Goal: Task Accomplishment & Management: Use online tool/utility

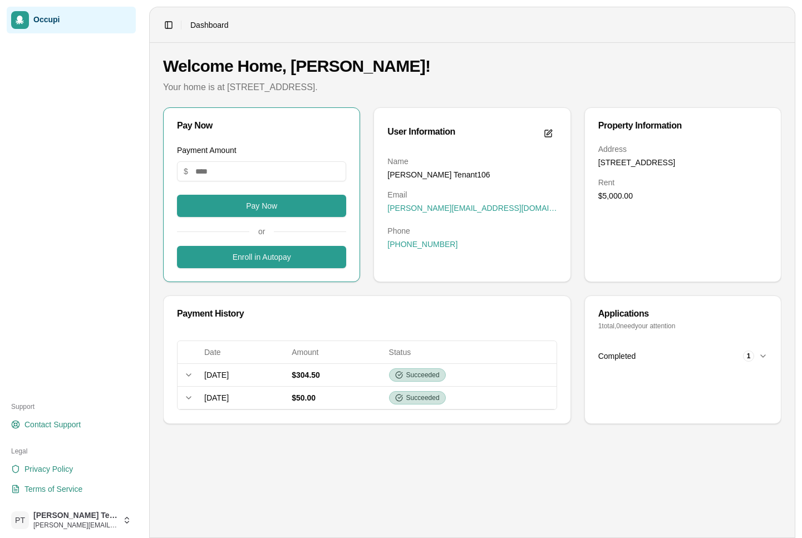
click at [278, 154] on div "Payment Amount $" at bounding box center [261, 163] width 169 height 38
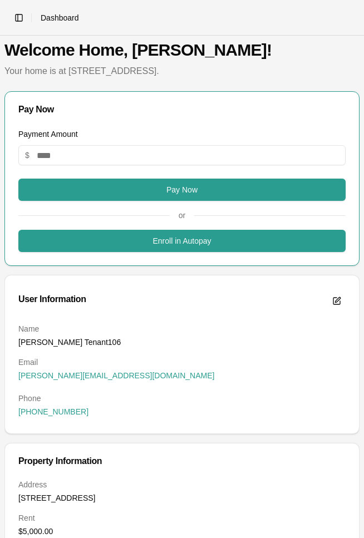
click at [102, 125] on div "Pay Now" at bounding box center [182, 110] width 354 height 36
